Goal: Task Accomplishment & Management: Manage account settings

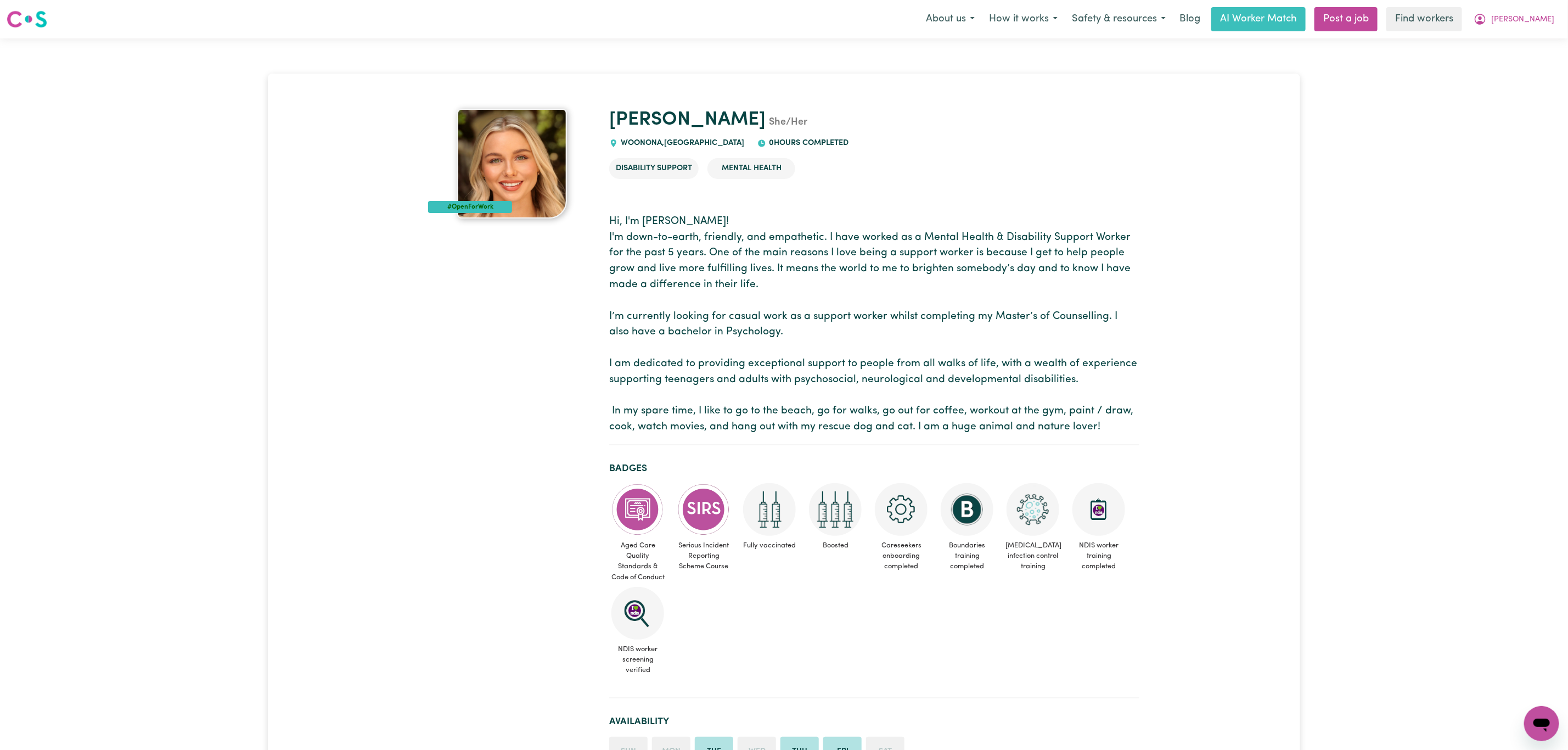
click at [634, 143] on span "WOONONA , New South Wales" at bounding box center [681, 143] width 126 height 8
copy span "WOONONA"
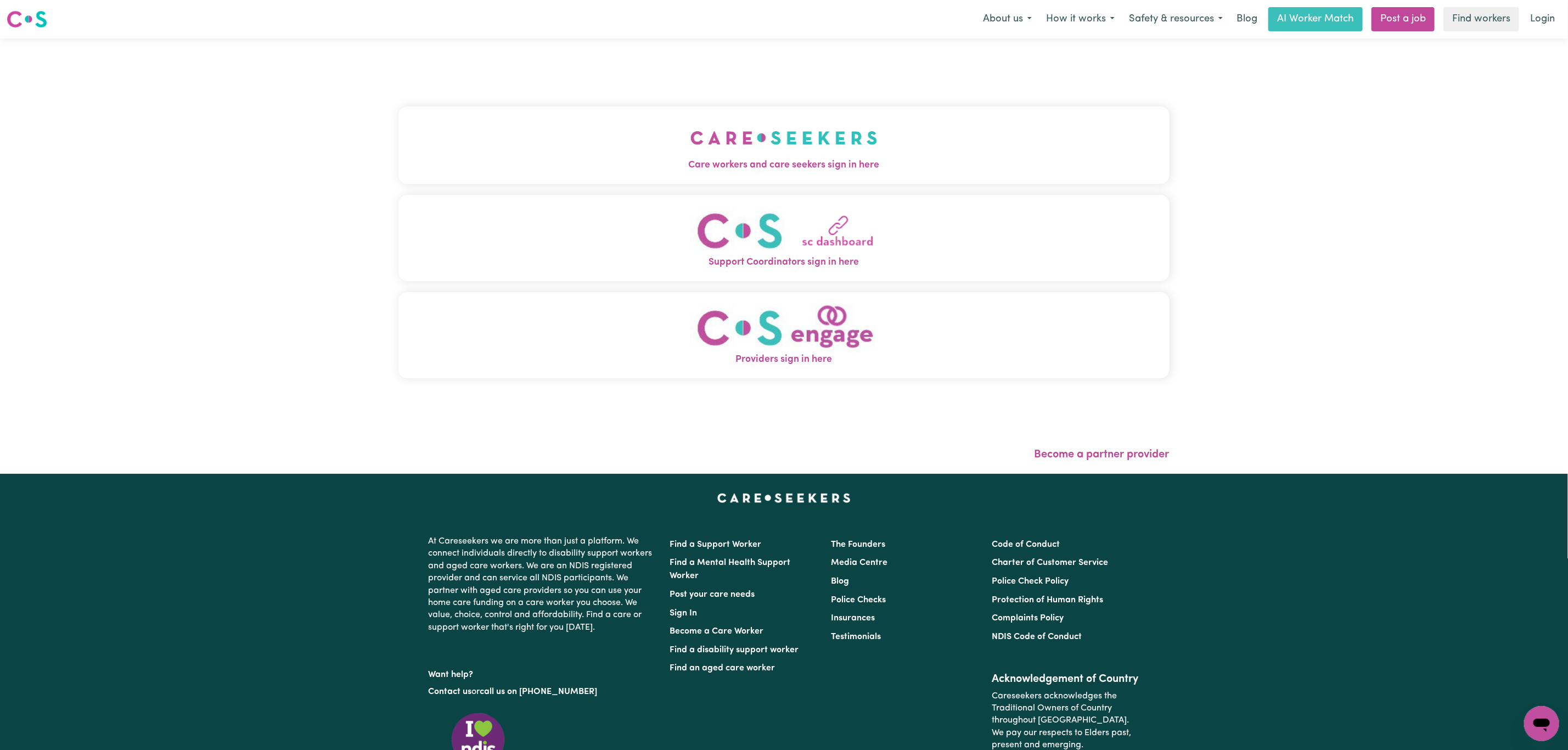
click at [512, 143] on button "Care workers and care seekers sign in here" at bounding box center [784, 145] width 771 height 77
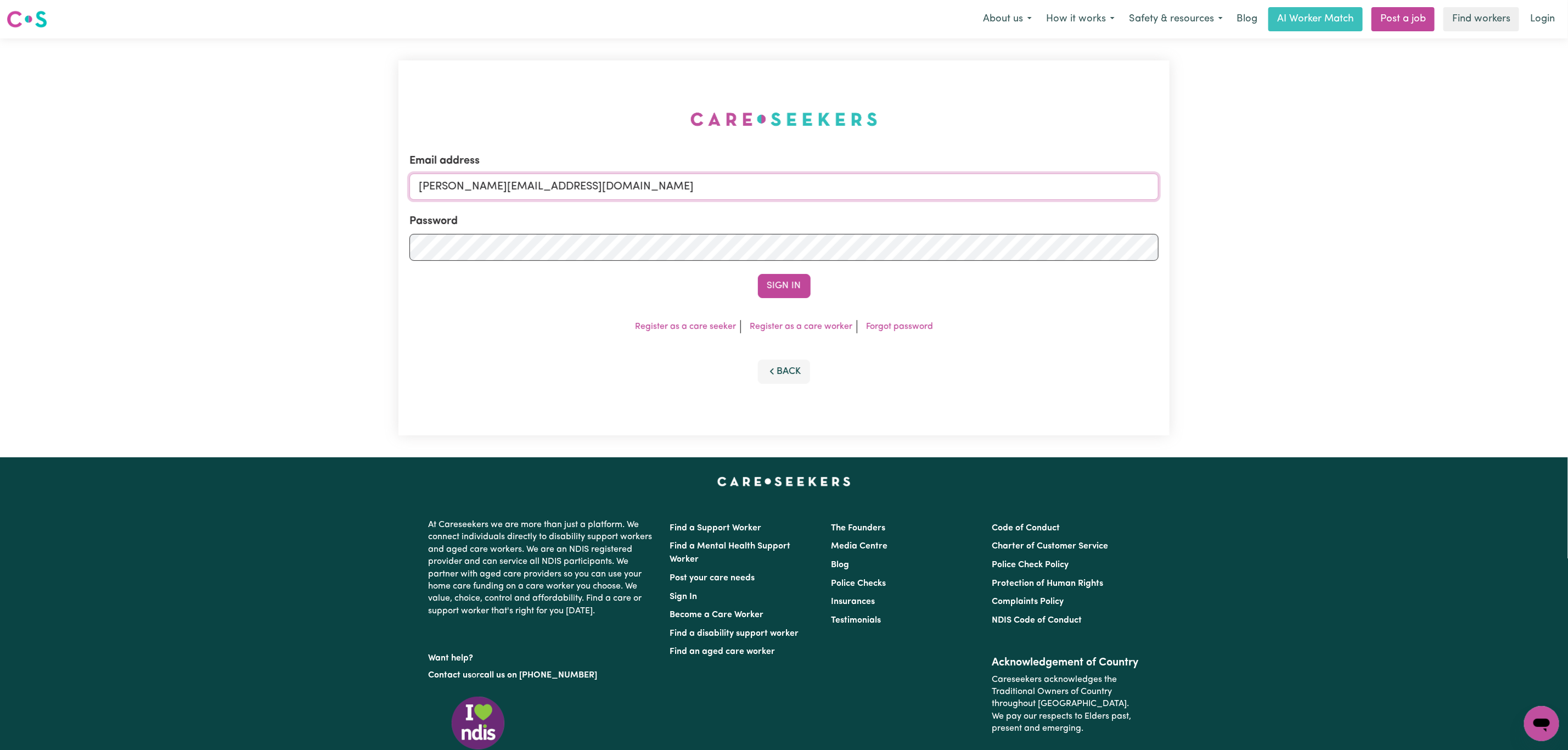
click at [496, 187] on input "[PERSON_NAME][EMAIL_ADDRESS][DOMAIN_NAME]" at bounding box center [784, 187] width 749 height 26
drag, startPoint x: 478, startPoint y: 187, endPoint x: 812, endPoint y: 227, distance: 336.4
click at [825, 200] on form "Email address [EMAIL_ADDRESS][PERSON_NAME][DOMAIN_NAME] Password Sign In" at bounding box center [784, 225] width 749 height 146
type input "superuser~[EMAIL_ADDRESS][DOMAIN_NAME]"
click at [781, 290] on button "Sign In" at bounding box center [784, 286] width 53 height 24
